Goal: Submit feedback/report problem

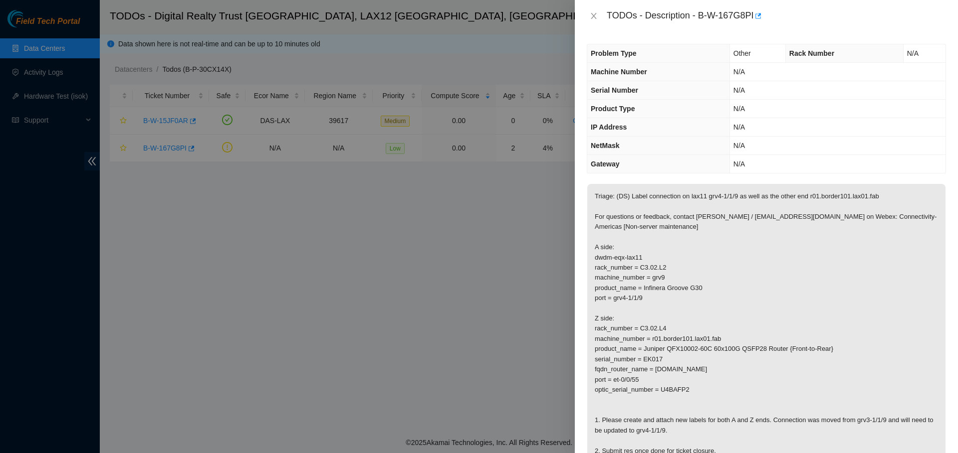
scroll to position [100, 0]
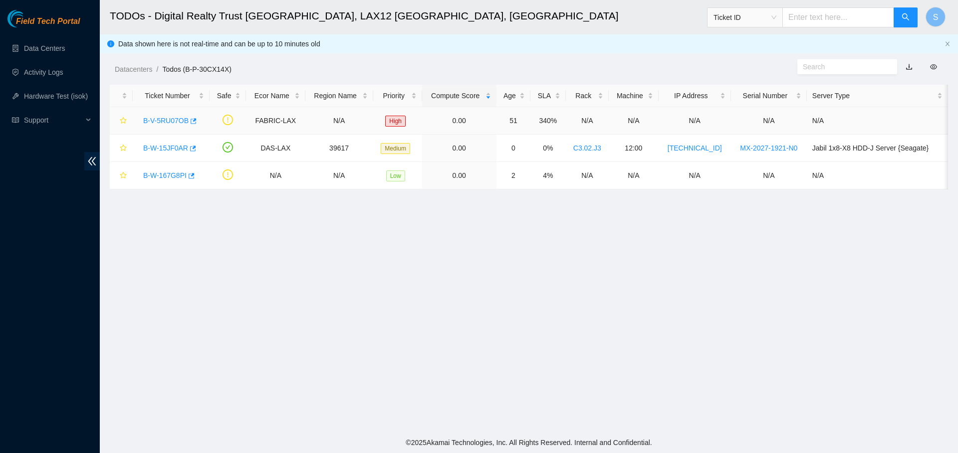
click at [156, 118] on link "B-V-5RU07OB" at bounding box center [165, 121] width 45 height 8
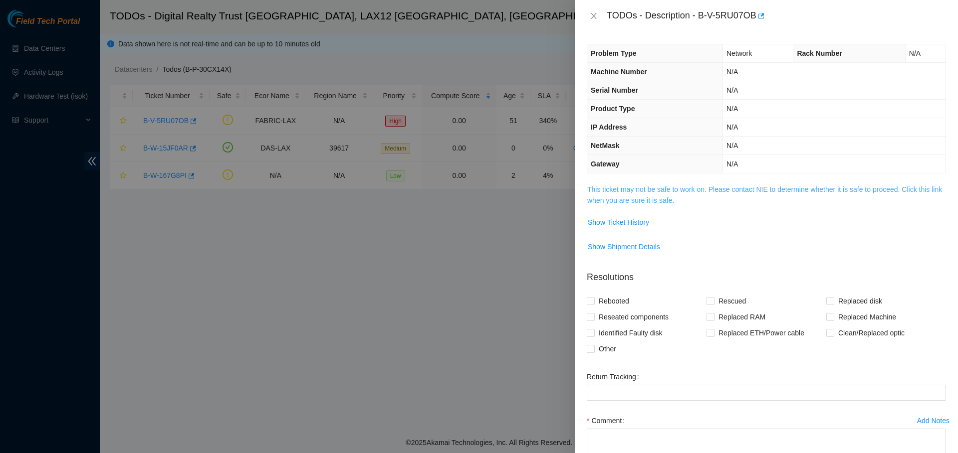
click at [749, 188] on link "This ticket may not be safe to work on. Please contact NIE to determine whether…" at bounding box center [764, 195] width 355 height 19
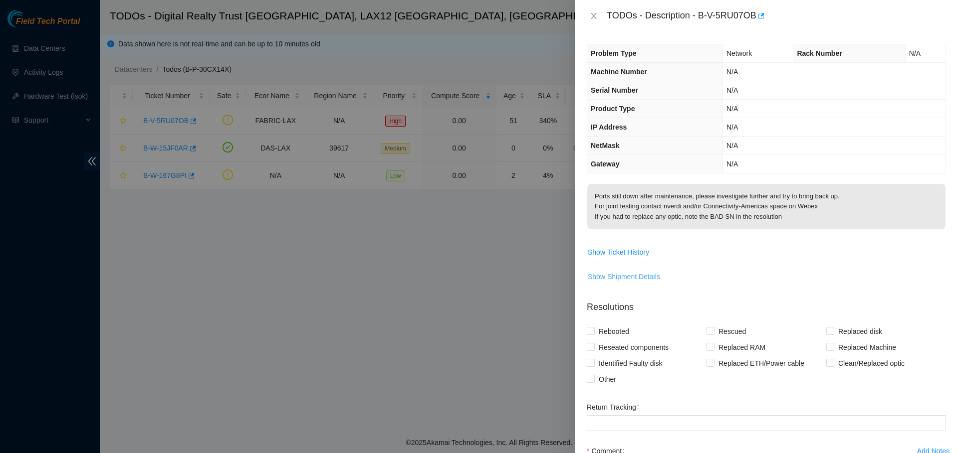
click at [646, 279] on span "Show Shipment Details" at bounding box center [624, 276] width 72 height 11
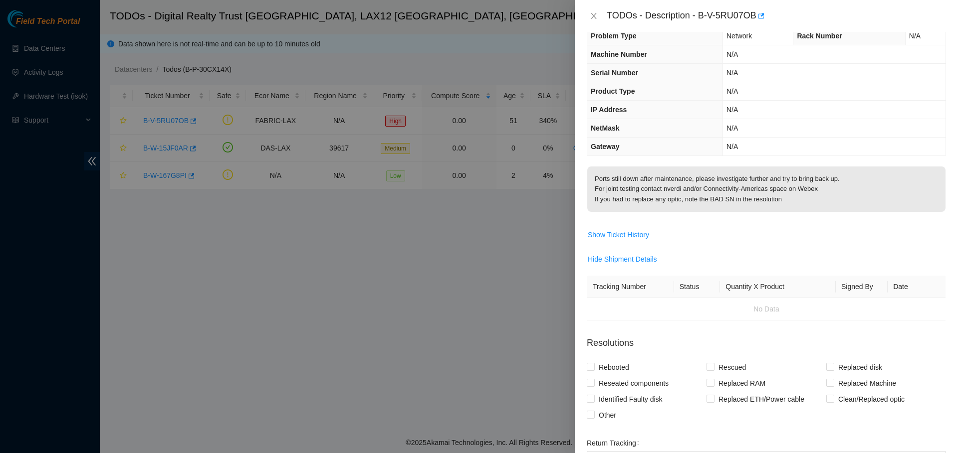
scroll to position [100, 0]
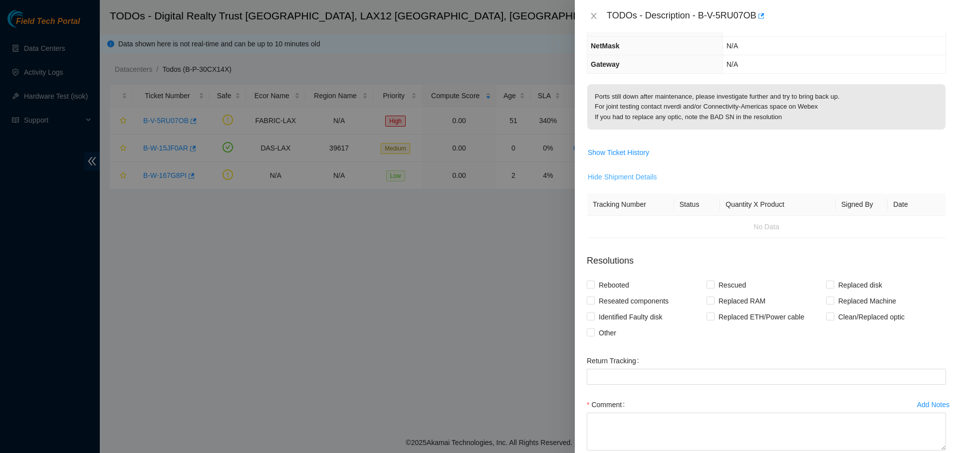
click at [631, 178] on span "Hide Shipment Details" at bounding box center [622, 177] width 69 height 11
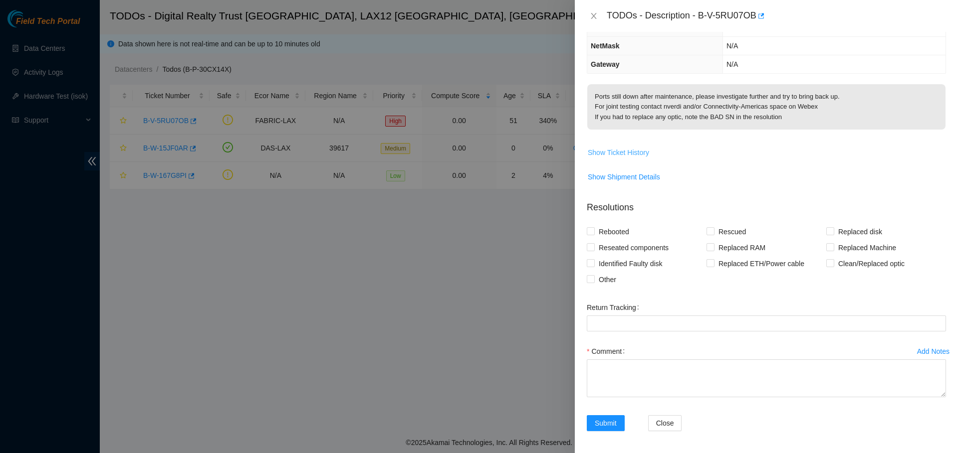
click at [631, 157] on span "Show Ticket History" at bounding box center [618, 152] width 61 height 11
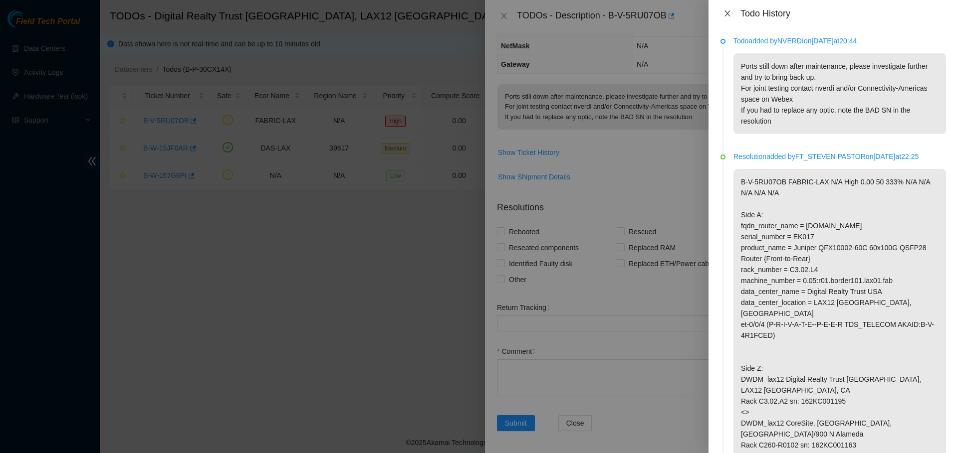
click at [733, 15] on button "Close" at bounding box center [727, 13] width 14 height 9
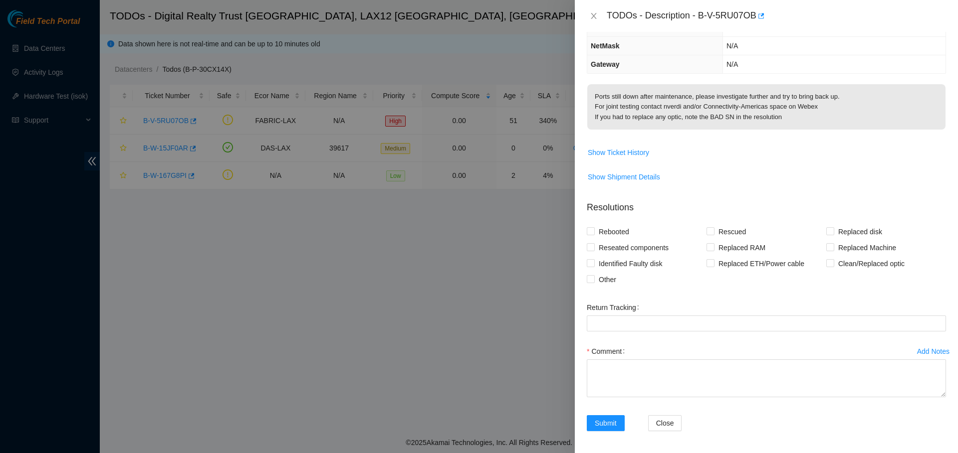
click at [600, 10] on div "TODOs - Description - B-V-5RU07OB" at bounding box center [766, 16] width 359 height 16
click at [596, 12] on icon "close" at bounding box center [594, 16] width 8 height 8
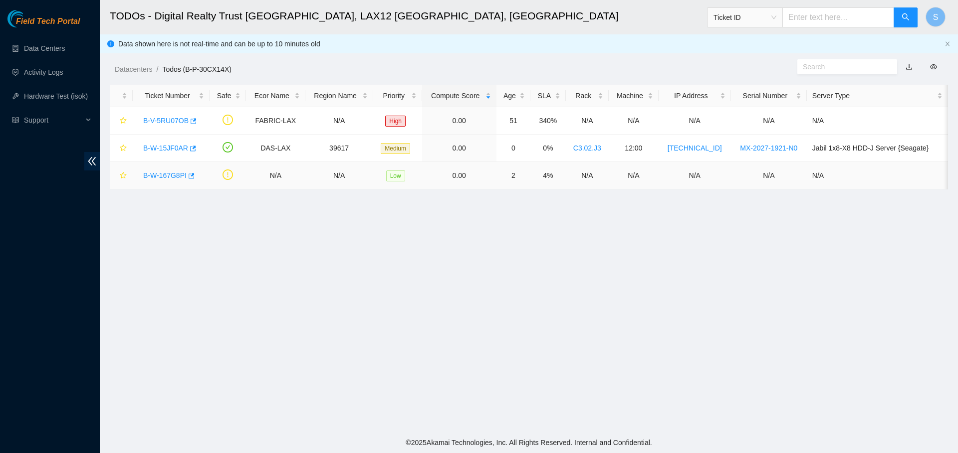
scroll to position [133, 0]
click at [158, 176] on link "B-W-167G8PI" at bounding box center [164, 176] width 43 height 8
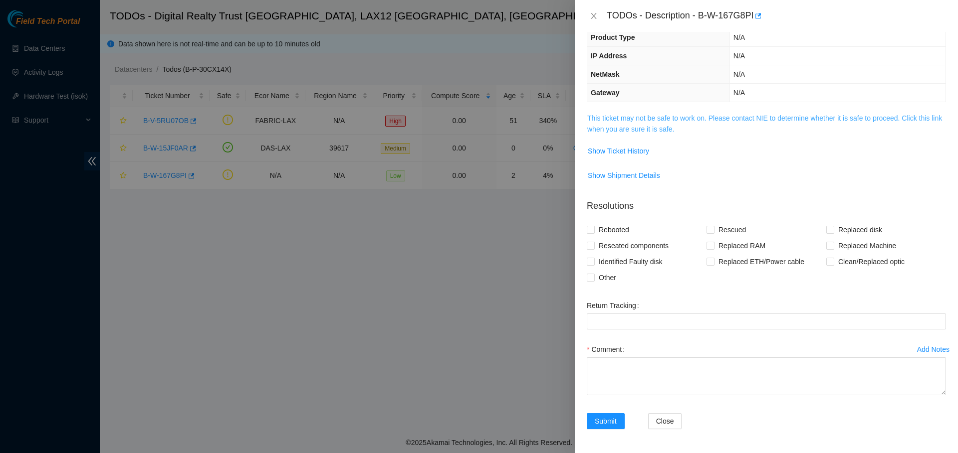
click at [678, 119] on link "This ticket may not be safe to work on. Please contact NIE to determine whether…" at bounding box center [764, 123] width 355 height 19
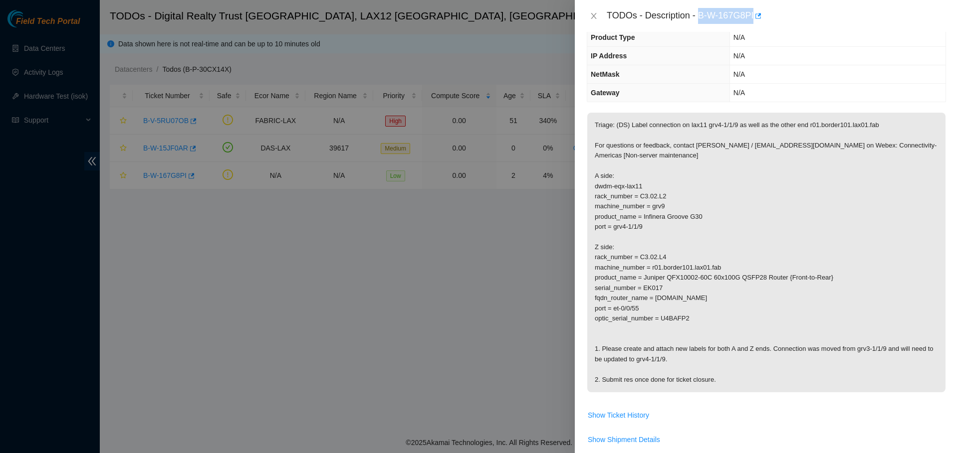
drag, startPoint x: 698, startPoint y: 16, endPoint x: 753, endPoint y: 16, distance: 54.9
click at [753, 16] on div "TODOs - Description - B-W-167G8PI" at bounding box center [776, 16] width 339 height 16
copy div "B-W-167G8PI"
click at [594, 17] on icon "close" at bounding box center [594, 16] width 8 height 8
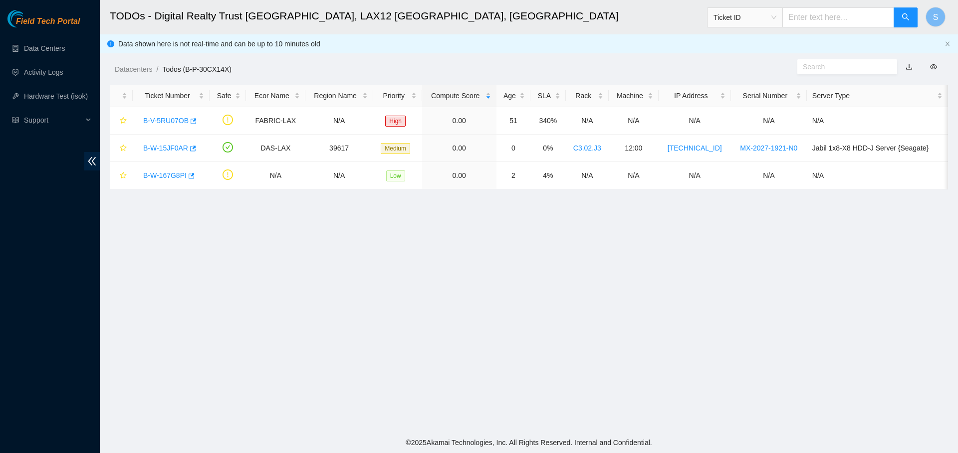
scroll to position [104, 0]
drag, startPoint x: 264, startPoint y: 179, endPoint x: 863, endPoint y: 178, distance: 599.0
click at [863, 178] on tr "B-W-167G8PI N/A N/A Low 0.00 2 4% N/A N/A N/A N/A N/A" at bounding box center [529, 175] width 838 height 27
copy tr "N/A N/A Low 0.00 2 4% N/A N/A N/A N/A N/A"
click at [162, 173] on link "B-W-167G8PI" at bounding box center [164, 176] width 43 height 8
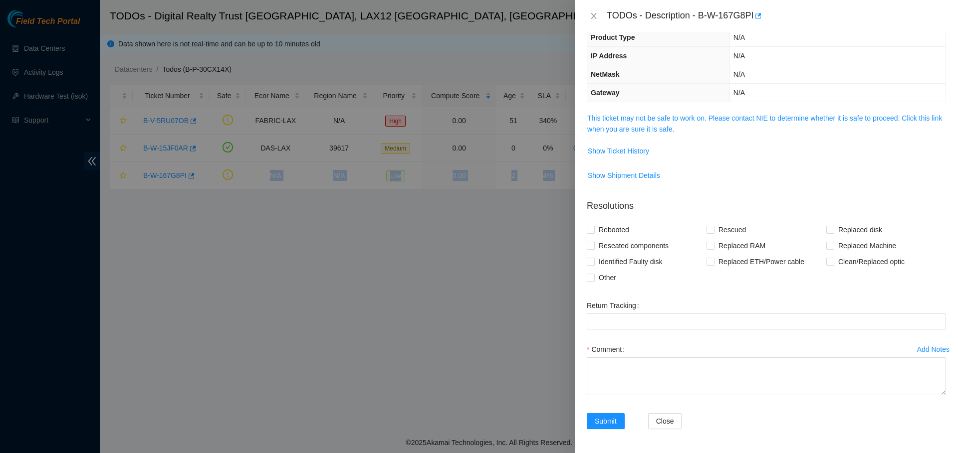
scroll to position [71, 0]
click at [816, 122] on link "This ticket may not be safe to work on. Please contact NIE to determine whether…" at bounding box center [764, 123] width 355 height 19
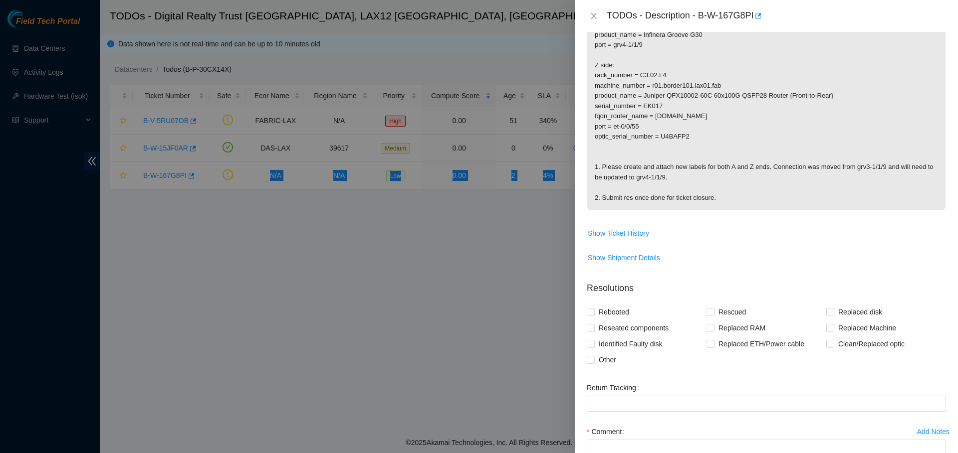
scroll to position [321, 0]
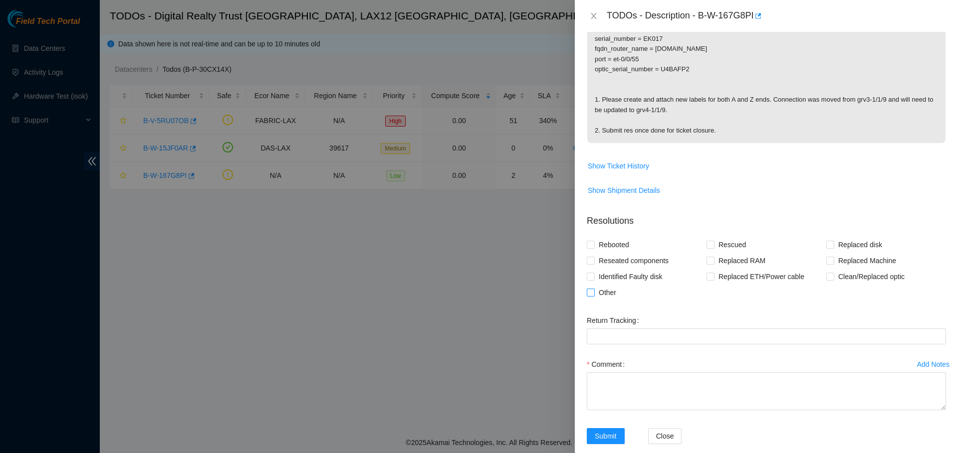
click at [601, 295] on span "Other" at bounding box center [607, 293] width 25 height 16
click at [594, 295] on input "Other" at bounding box center [590, 292] width 7 height 7
checkbox input "true"
click at [668, 379] on textarea "Comment" at bounding box center [766, 392] width 359 height 38
paste textarea "B-W-167G8PI N/A N/A Low 0.00 2 4% N/A N/A N/A N/A N/A -Created and attached new…"
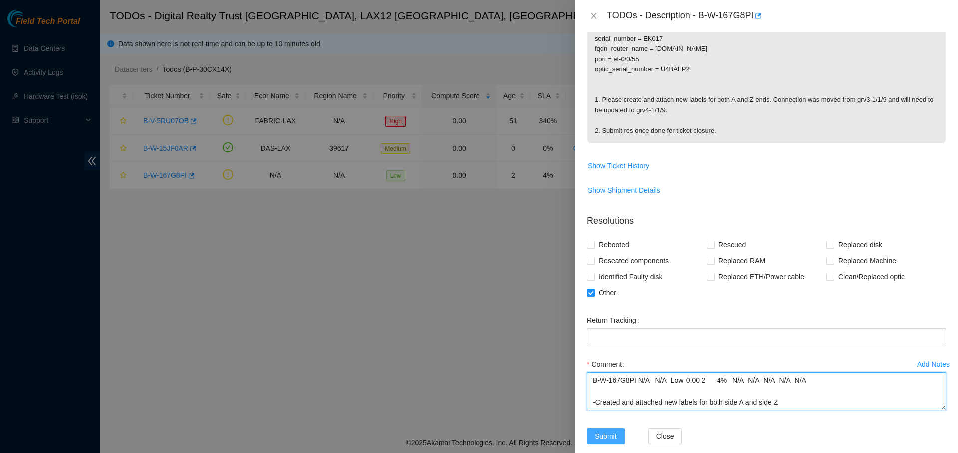
type textarea "B-W-167G8PI N/A N/A Low 0.00 2 4% N/A N/A N/A N/A N/A -Created and attached new…"
click at [600, 436] on span "Submit" at bounding box center [606, 436] width 22 height 11
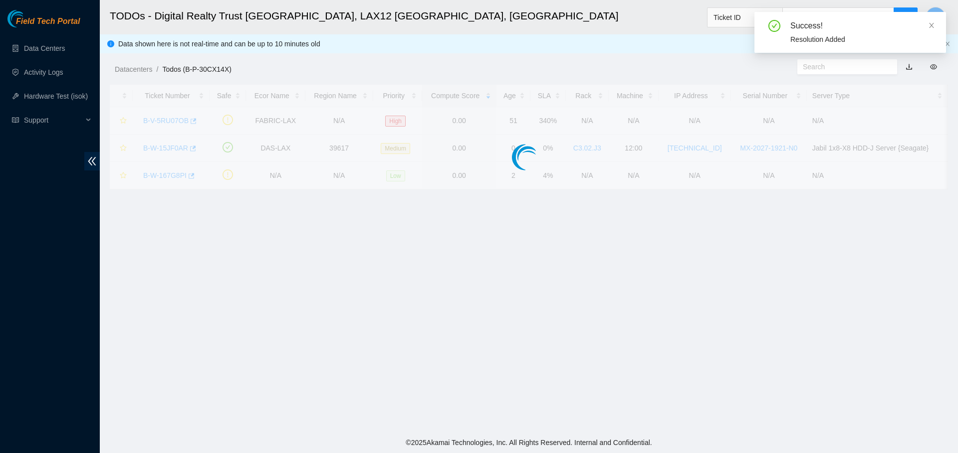
scroll to position [104, 0]
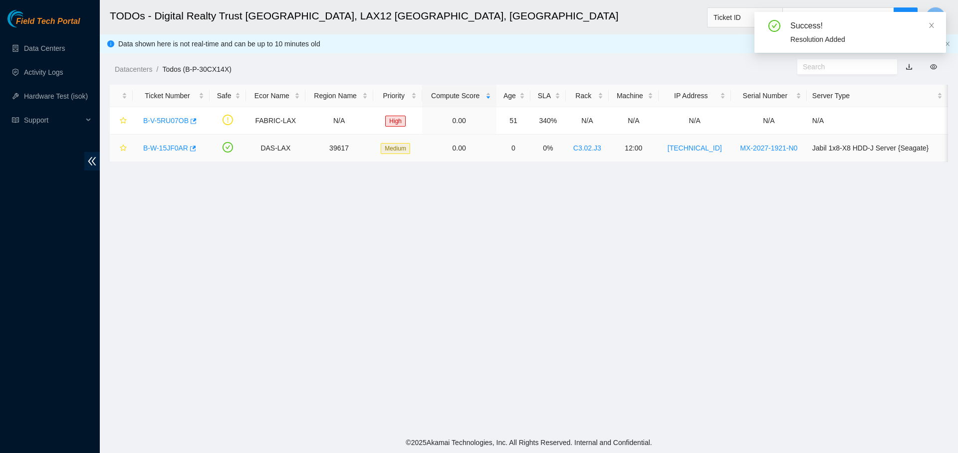
click at [171, 142] on div "B-W-15JF0AR" at bounding box center [171, 148] width 66 height 16
click at [167, 114] on div "B-V-5RU07OB" at bounding box center [171, 121] width 66 height 16
click at [169, 118] on link "B-V-5RU07OB" at bounding box center [165, 121] width 45 height 8
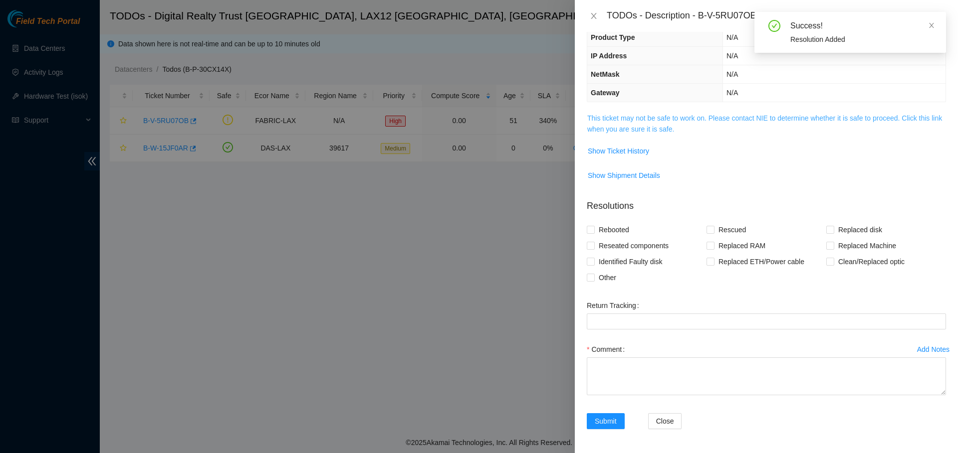
click at [746, 120] on link "This ticket may not be safe to work on. Please contact NIE to determine whether…" at bounding box center [764, 123] width 355 height 19
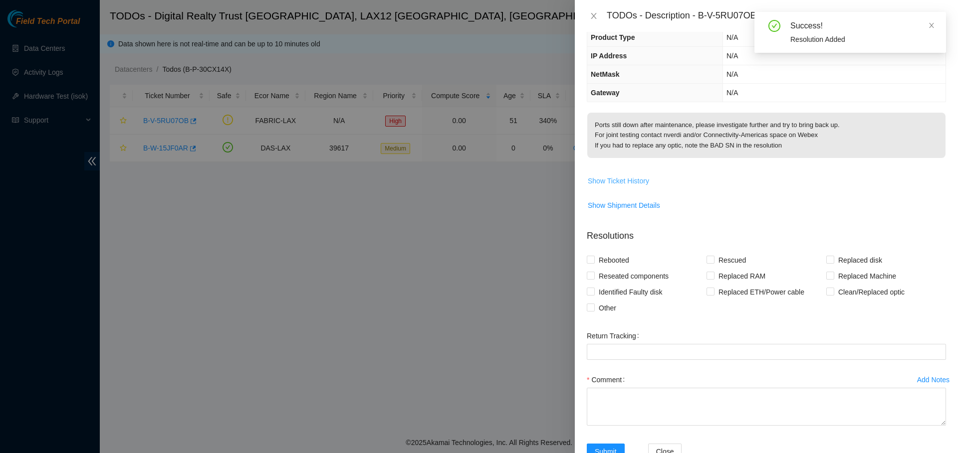
click at [626, 180] on span "Show Ticket History" at bounding box center [618, 181] width 61 height 11
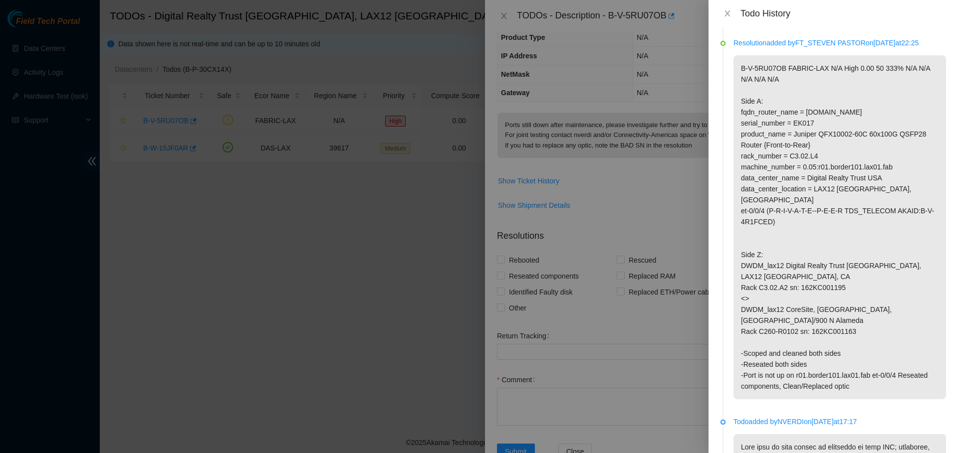
scroll to position [153, 0]
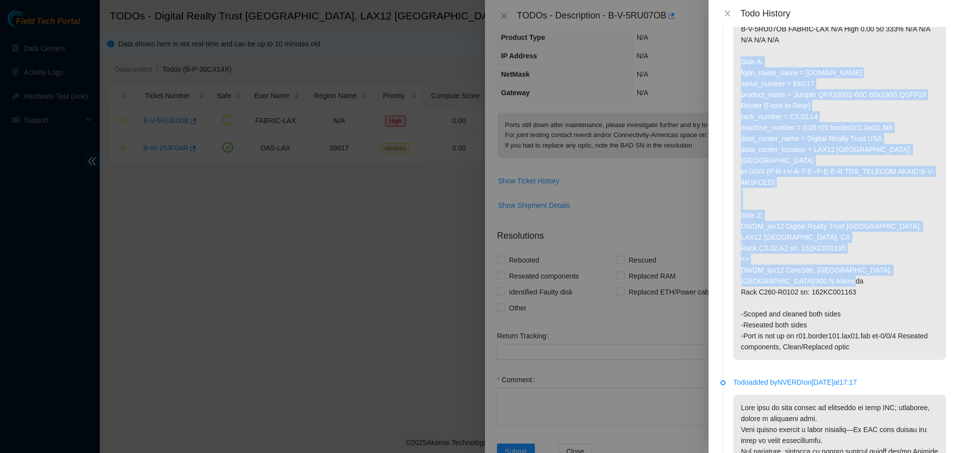
drag, startPoint x: 857, startPoint y: 279, endPoint x: 737, endPoint y: 74, distance: 237.9
click at [737, 74] on p "B-V-5RU07OB FABRIC-LAX N/A High 0.00 50 333% N/A N/A N/A N/A N/A Side A: fqdn_r…" at bounding box center [839, 188] width 212 height 344
copy p "Side A: fqdn_router_name = r01.border101.lax01.fab.netarch.akamai.com serial_nu…"
click at [727, 14] on icon "close" at bounding box center [726, 13] width 5 height 6
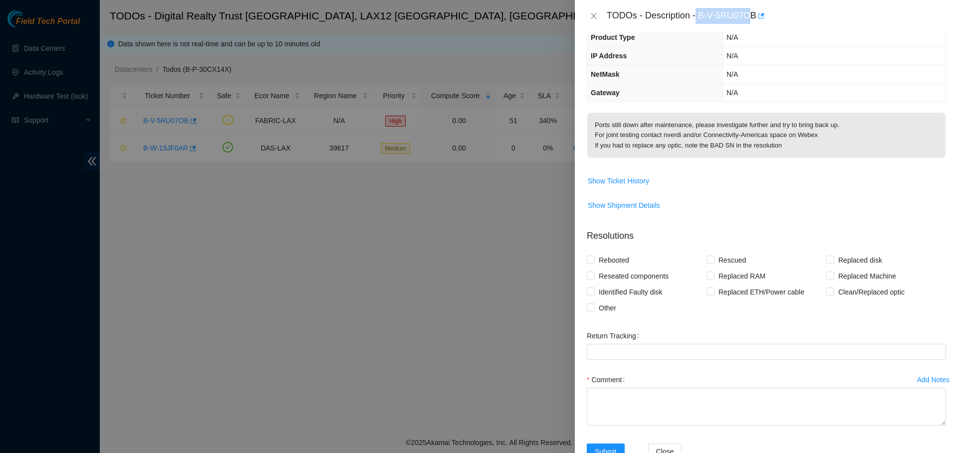
drag, startPoint x: 696, startPoint y: 16, endPoint x: 753, endPoint y: 22, distance: 57.1
click at [753, 22] on div "TODOs - Description - B-V-5RU07OB" at bounding box center [776, 16] width 339 height 16
click at [745, 27] on div "TODOs - Description - B-V-5RU07OB" at bounding box center [766, 16] width 383 height 32
drag, startPoint x: 697, startPoint y: 19, endPoint x: 757, endPoint y: 21, distance: 59.9
click at [757, 21] on div "TODOs - Description - B-V-5RU07OB" at bounding box center [776, 16] width 339 height 16
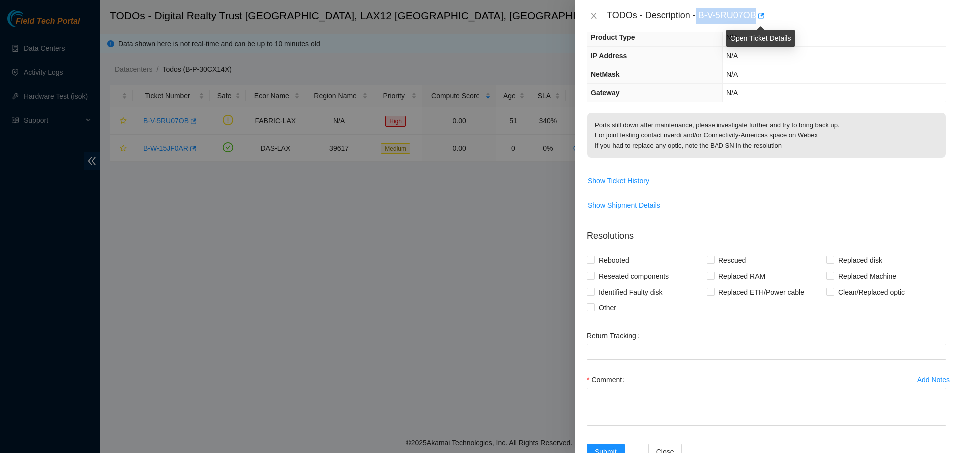
copy div "B-V-5RU07OB"
click at [593, 20] on button "Close" at bounding box center [594, 15] width 14 height 9
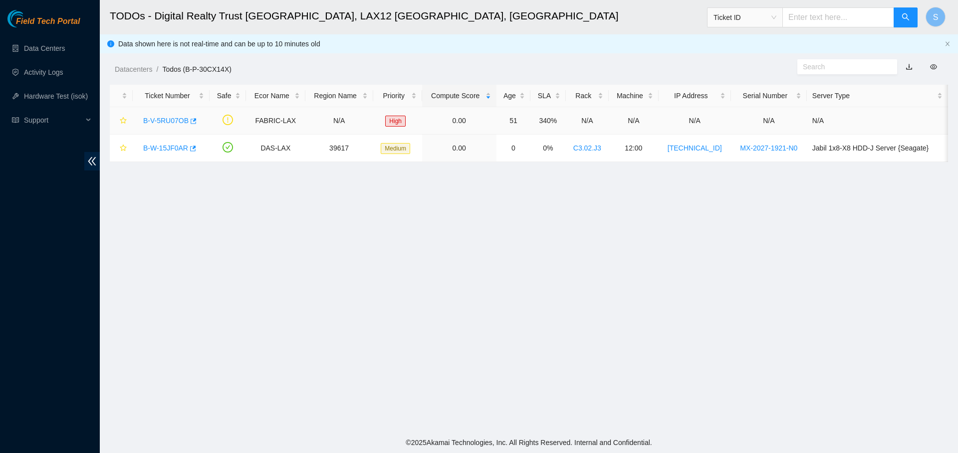
scroll to position [104, 0]
drag, startPoint x: 259, startPoint y: 120, endPoint x: 851, endPoint y: 120, distance: 592.1
click at [851, 120] on tr "B-V-5RU07OB FABRIC-LAX N/A High 0.00 51 340% N/A N/A N/A N/A N/A" at bounding box center [529, 120] width 838 height 27
copy tr "FABRIC-LAX N/A High 0.00 51 340% N/A N/A N/A N/A N/A"
click at [159, 150] on link "B-W-15JF0AR" at bounding box center [165, 148] width 45 height 8
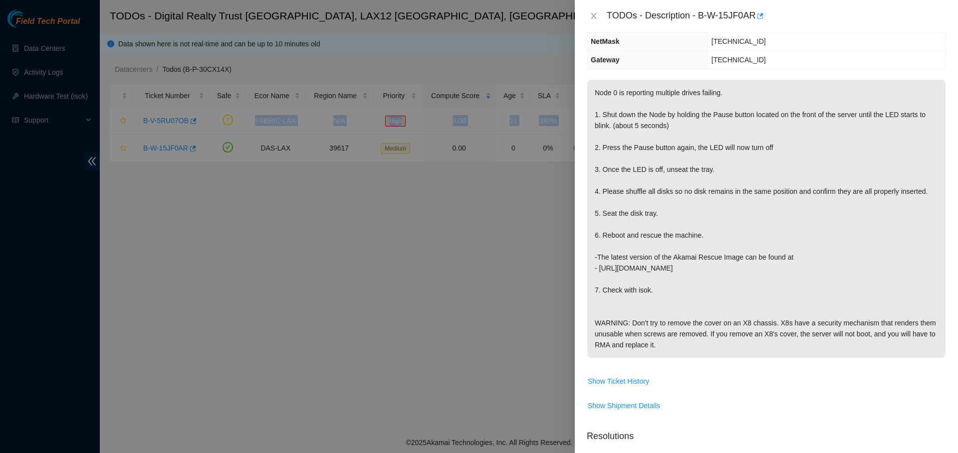
scroll to position [71, 0]
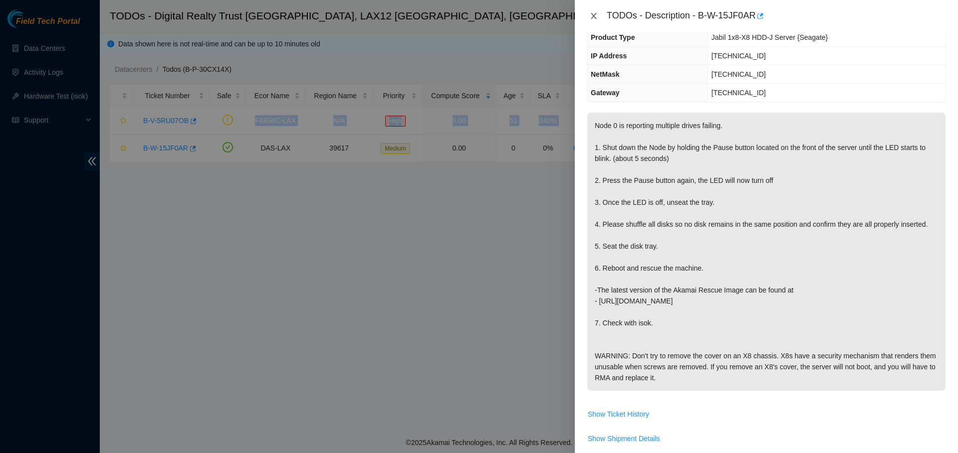
click at [598, 16] on button "Close" at bounding box center [594, 15] width 14 height 9
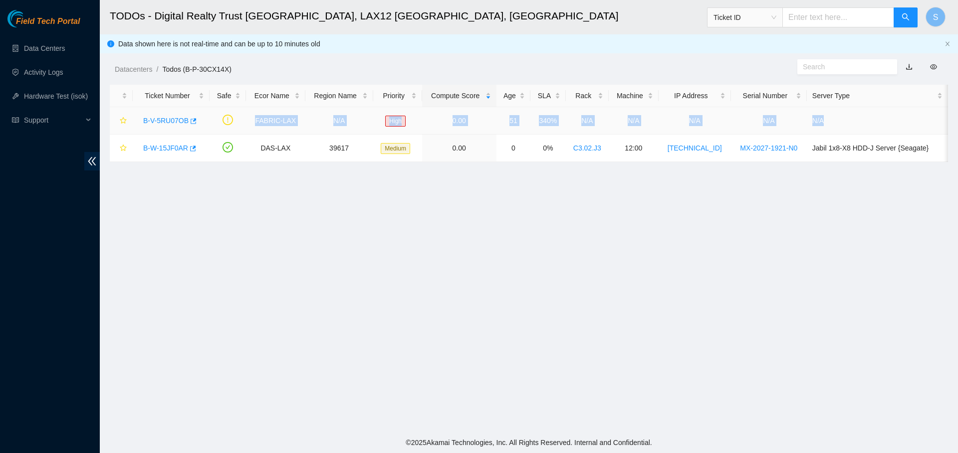
click at [173, 119] on link "B-V-5RU07OB" at bounding box center [165, 121] width 45 height 8
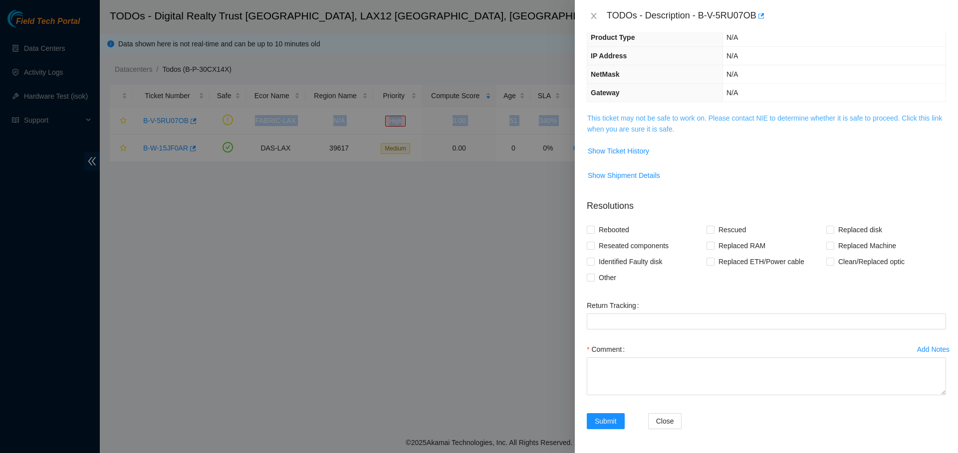
click at [705, 114] on link "This ticket may not be safe to work on. Please contact NIE to determine whether…" at bounding box center [764, 123] width 355 height 19
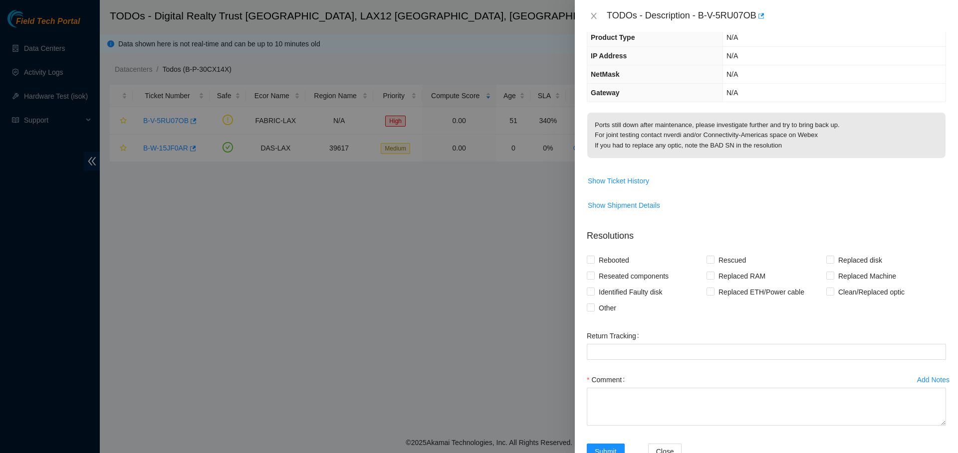
click at [724, 199] on span "Show Shipment Details" at bounding box center [766, 206] width 358 height 16
click at [633, 186] on span "Show Ticket History" at bounding box center [618, 181] width 61 height 11
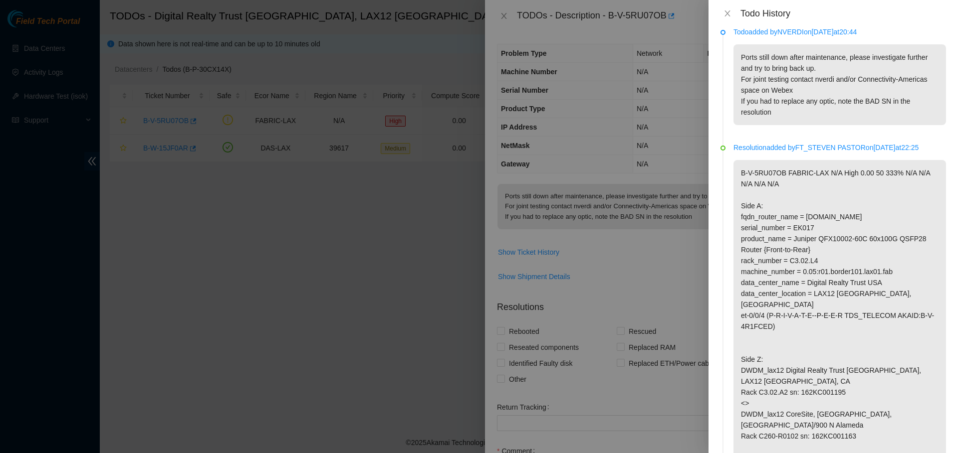
scroll to position [0, 0]
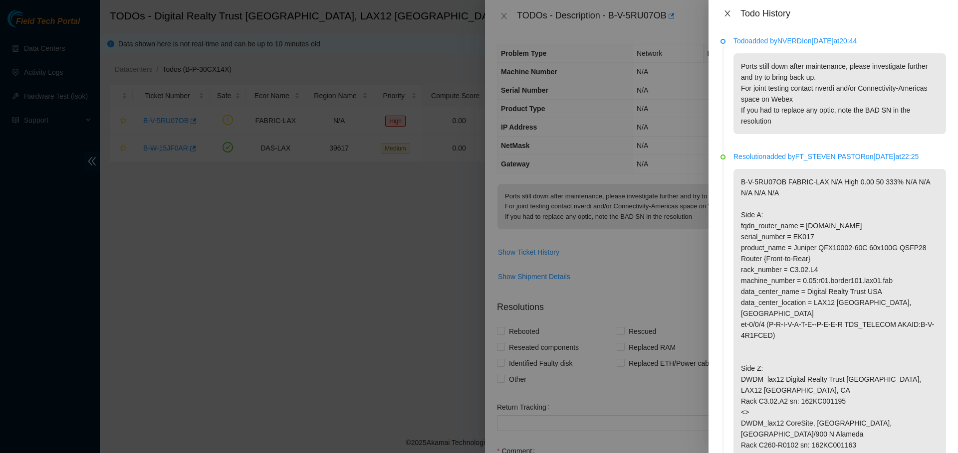
click at [727, 13] on icon "close" at bounding box center [727, 13] width 8 height 8
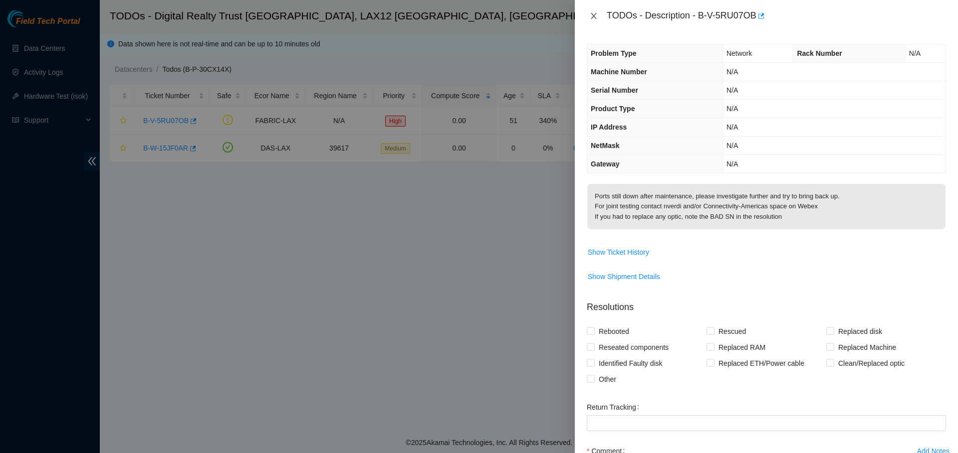
click at [596, 20] on button "Close" at bounding box center [594, 15] width 14 height 9
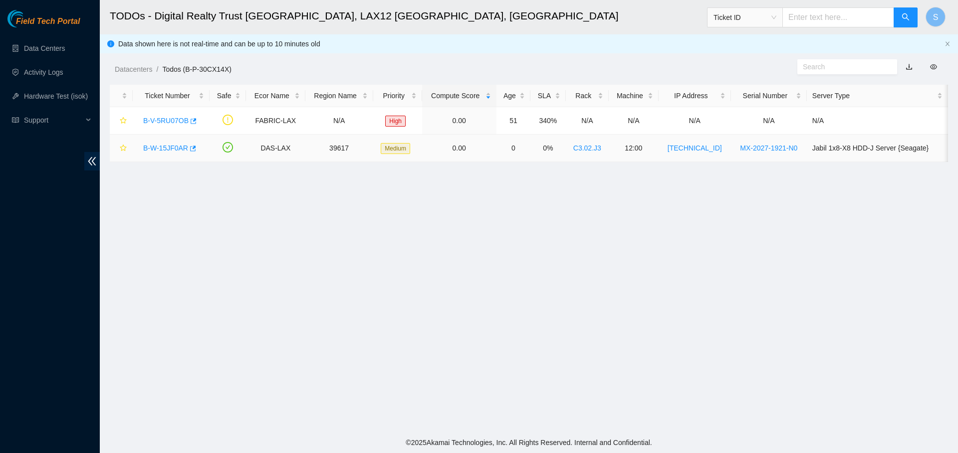
click at [168, 147] on link "B-W-15JF0AR" at bounding box center [165, 148] width 45 height 8
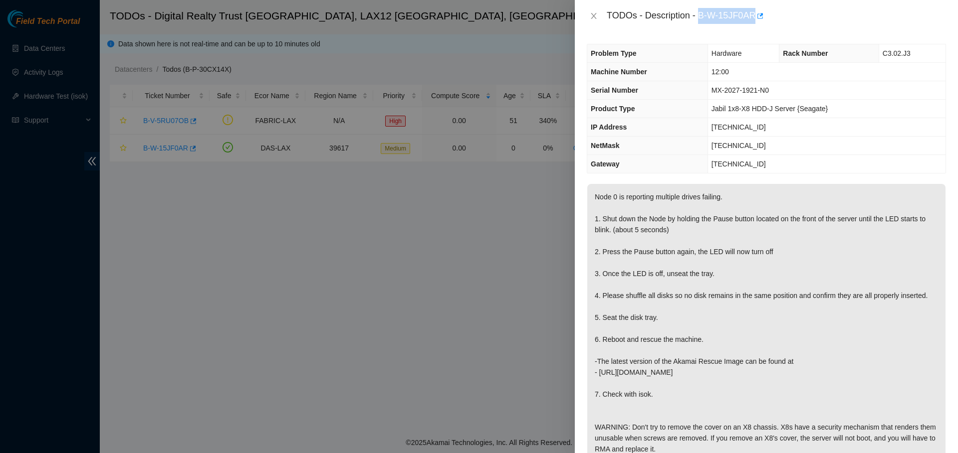
drag, startPoint x: 699, startPoint y: 16, endPoint x: 752, endPoint y: 21, distance: 53.6
click at [752, 21] on div "TODOs - Description - B-W-15JF0AR" at bounding box center [776, 16] width 339 height 16
copy div "B-W-15JF0AR"
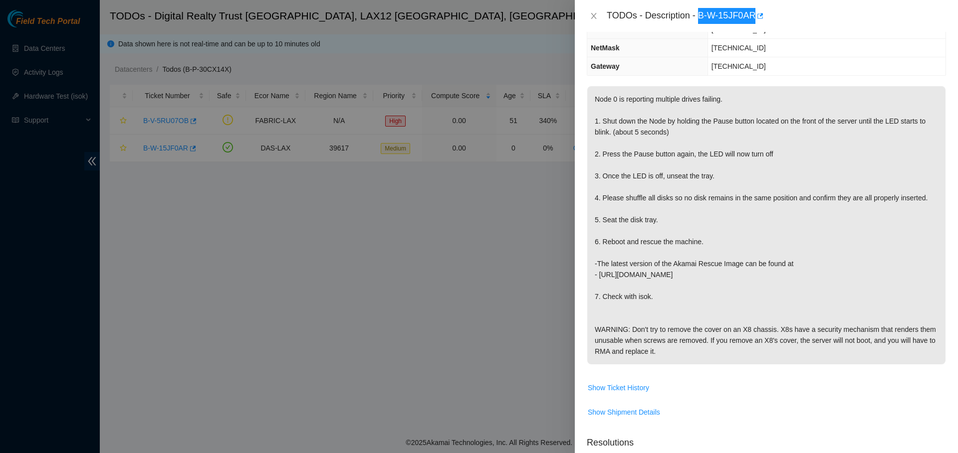
scroll to position [100, 0]
